Goal: Task Accomplishment & Management: Manage account settings

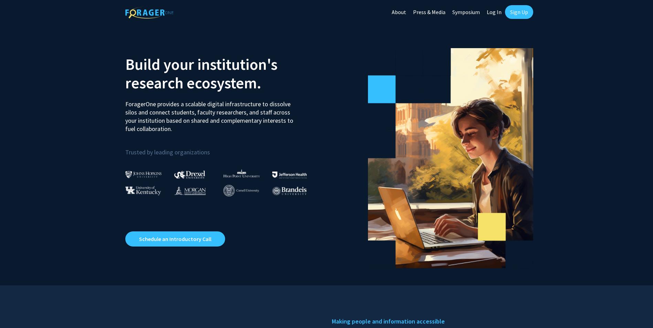
click at [494, 14] on link "Log In" at bounding box center [494, 12] width 22 height 24
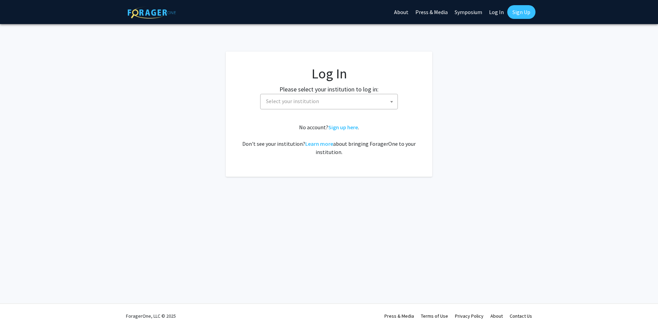
click at [370, 101] on span "Select your institution" at bounding box center [330, 101] width 134 height 14
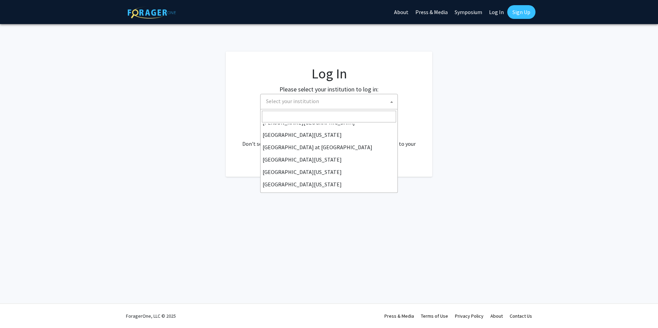
scroll to position [241, 0]
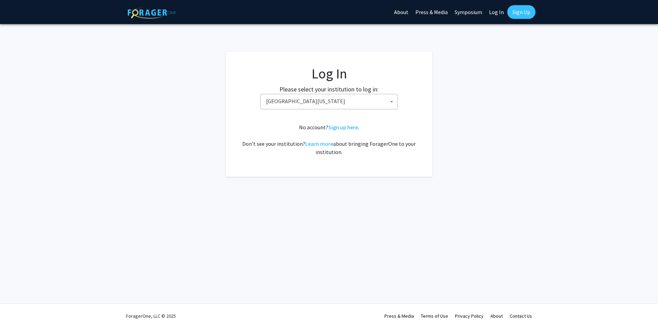
select select "33"
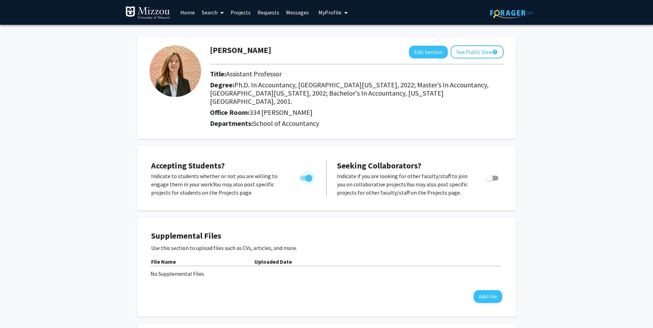
click at [301, 178] on span "Toggle" at bounding box center [306, 178] width 12 height 5
click at [303, 181] on input "Would you like to permit student requests?" at bounding box center [303, 181] width 0 height 0
checkbox input "false"
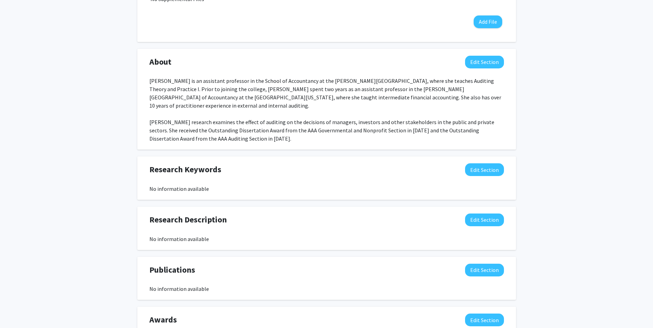
scroll to position [275, 0]
click at [479, 173] on button "Edit Section" at bounding box center [484, 169] width 39 height 13
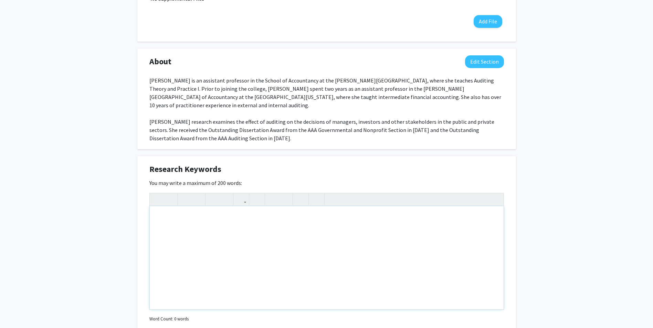
click at [174, 220] on div "Note to users with screen readers: Please deactivate our accessibility plugin f…" at bounding box center [327, 258] width 354 height 103
type textarea "auditing, disclosure regulation, municipal bonds"
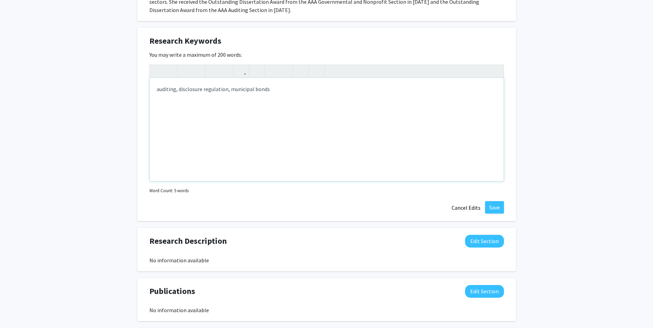
scroll to position [413, 0]
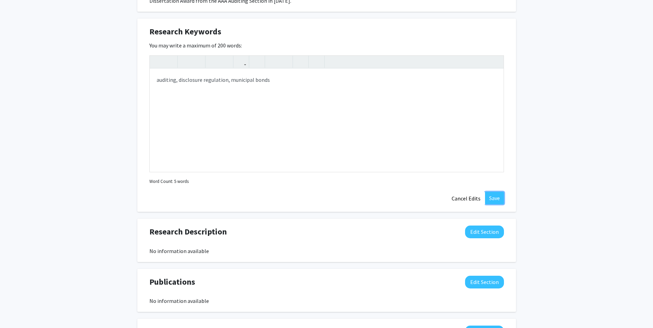
click at [493, 202] on button "Save" at bounding box center [494, 198] width 19 height 12
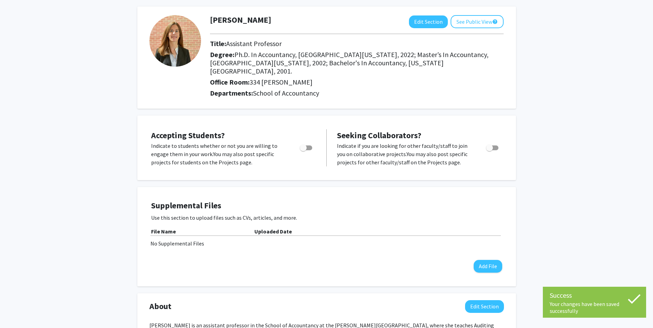
scroll to position [0, 0]
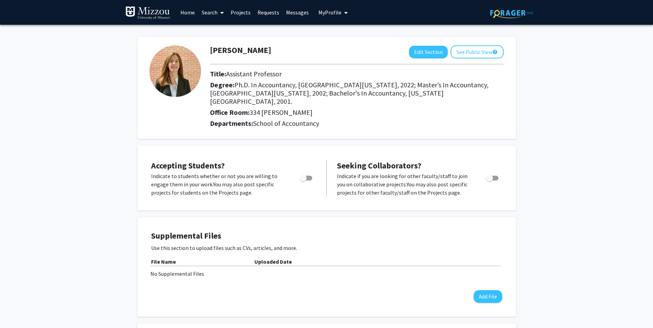
click at [345, 14] on icon "My profile dropdown to access profile and logout" at bounding box center [345, 13] width 3 height 6
click at [335, 63] on link "Log Out" at bounding box center [354, 63] width 62 height 8
